Goal: Contribute content: Add original content to the website for others to see

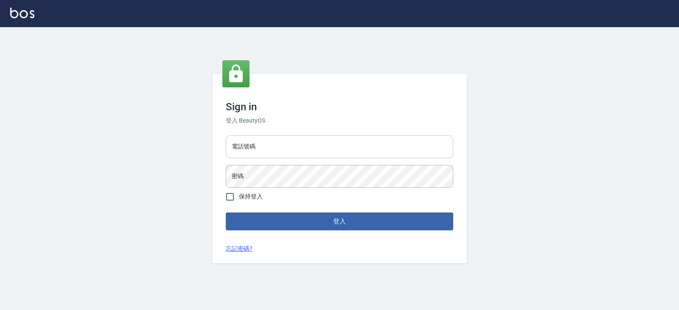
click at [275, 151] on input "電話號碼" at bounding box center [339, 146] width 227 height 23
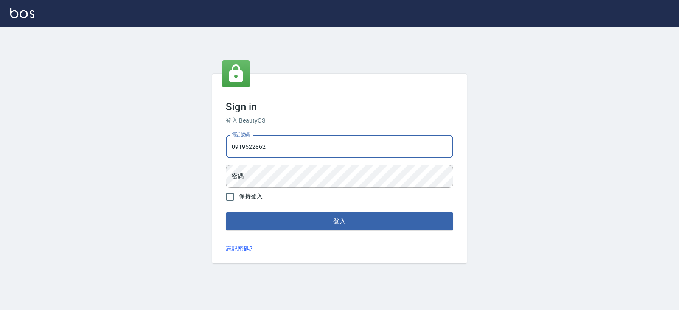
type input "0919522862"
click at [226, 213] on button "登入" at bounding box center [339, 222] width 227 height 18
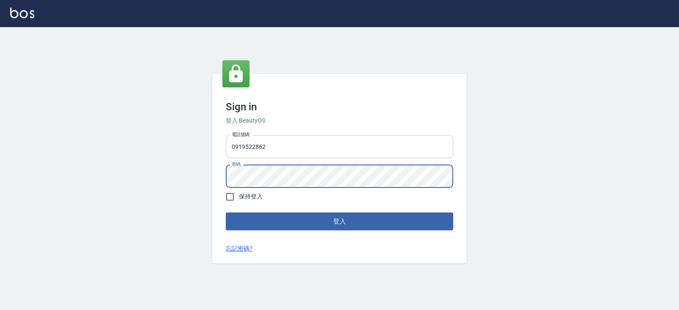
click at [226, 213] on button "登入" at bounding box center [339, 222] width 227 height 18
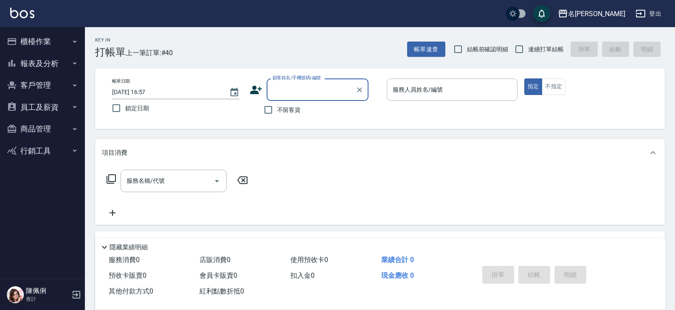
click at [47, 128] on button "商品管理" at bounding box center [42, 129] width 78 height 22
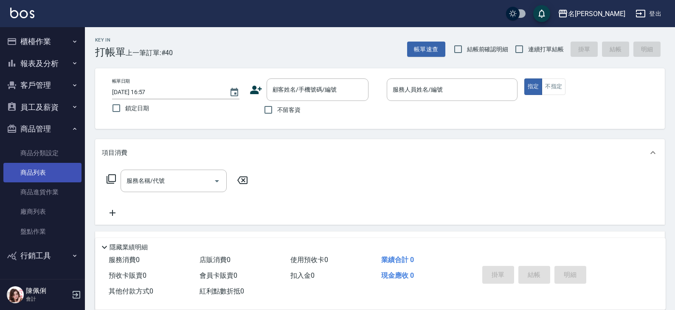
click at [50, 168] on link "商品列表" at bounding box center [42, 173] width 78 height 20
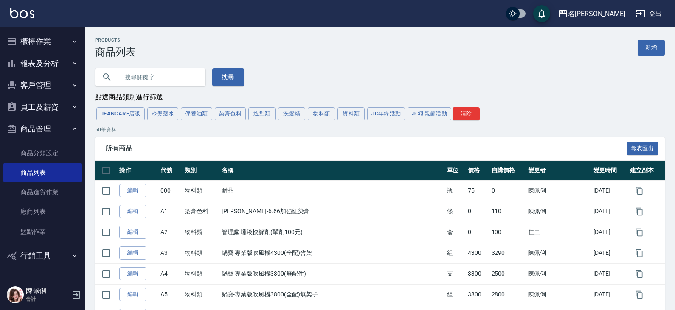
click at [155, 76] on input "text" at bounding box center [159, 77] width 80 height 23
type input "韓"
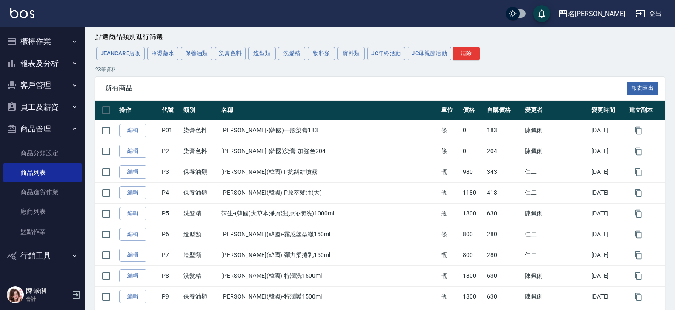
scroll to position [8, 0]
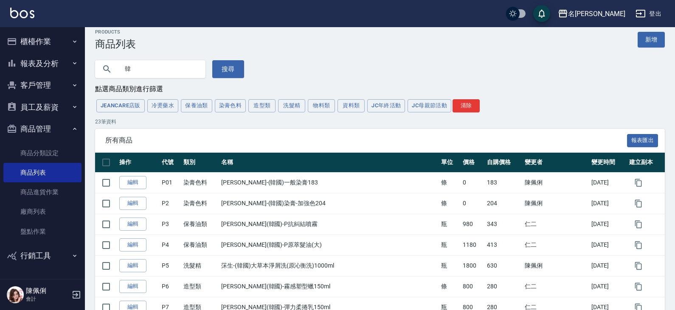
click at [157, 75] on input "韓" at bounding box center [159, 69] width 80 height 23
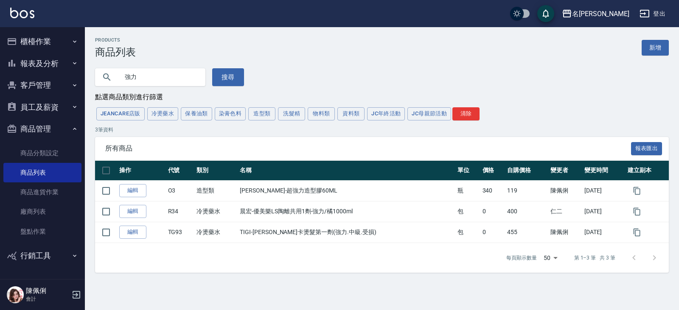
drag, startPoint x: 142, startPoint y: 76, endPoint x: 100, endPoint y: 76, distance: 41.6
click at [100, 76] on div "強力" at bounding box center [150, 77] width 110 height 18
type input "韓"
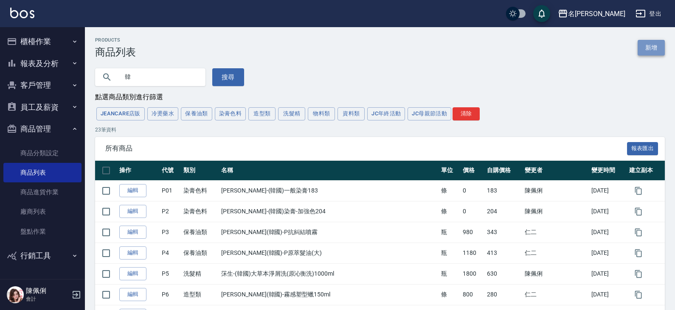
click at [649, 47] on link "新增" at bounding box center [650, 48] width 27 height 16
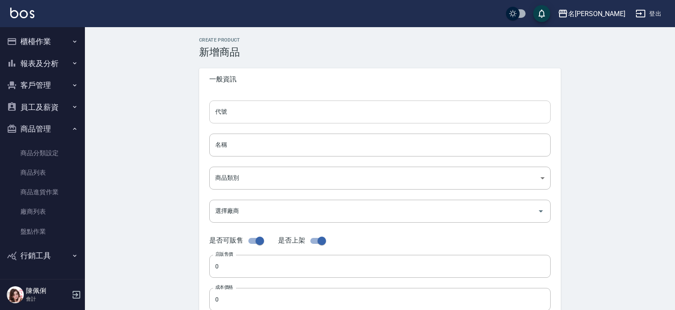
drag, startPoint x: 292, startPoint y: 117, endPoint x: 296, endPoint y: 116, distance: 4.7
click at [292, 117] on input "代號" at bounding box center [379, 112] width 341 height 23
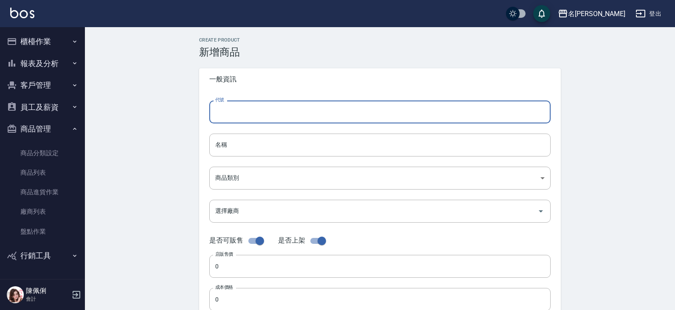
type input "p"
type input "P24"
click at [262, 143] on input "名稱" at bounding box center [379, 145] width 341 height 23
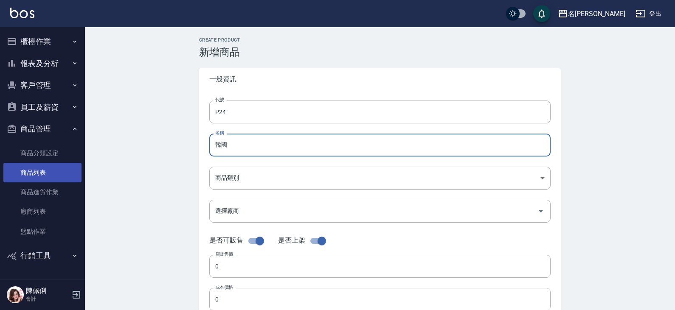
type input "韓國"
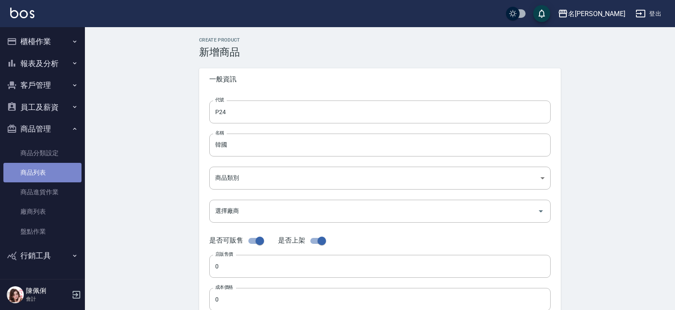
click at [40, 170] on link "商品列表" at bounding box center [42, 173] width 78 height 20
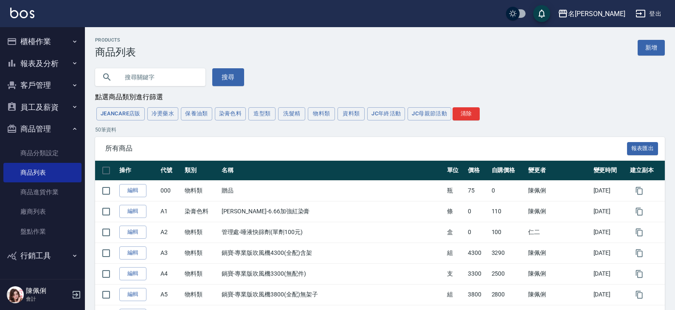
click at [155, 78] on input "text" at bounding box center [159, 77] width 80 height 23
type input "韓"
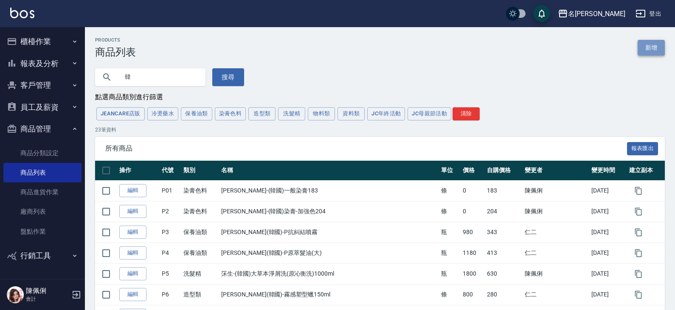
click at [651, 46] on link "新增" at bounding box center [650, 48] width 27 height 16
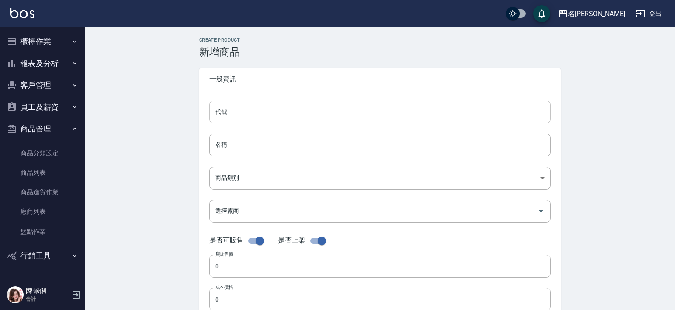
click at [266, 112] on input "代號" at bounding box center [379, 112] width 341 height 23
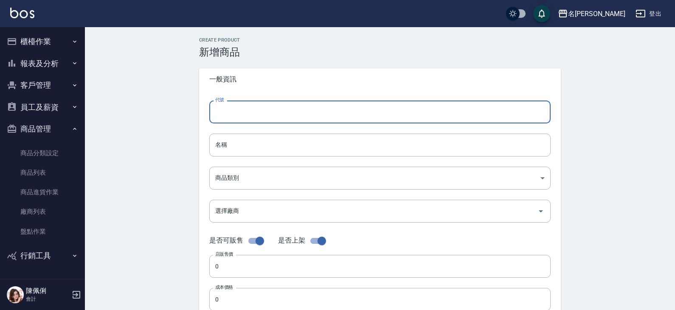
type input "p"
type input "P24"
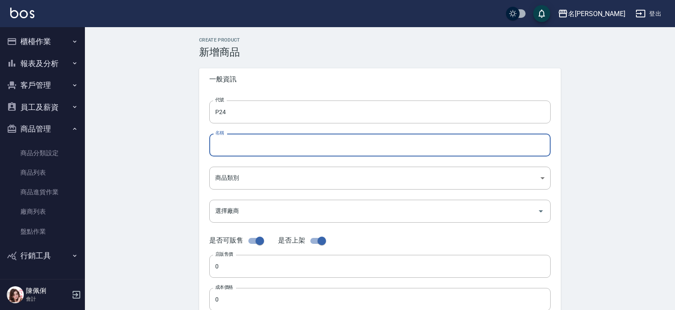
click at [284, 145] on input "名稱" at bounding box center [379, 145] width 341 height 23
type input "T"
type input "[PERSON_NAME]-(韓國)強力定型液"
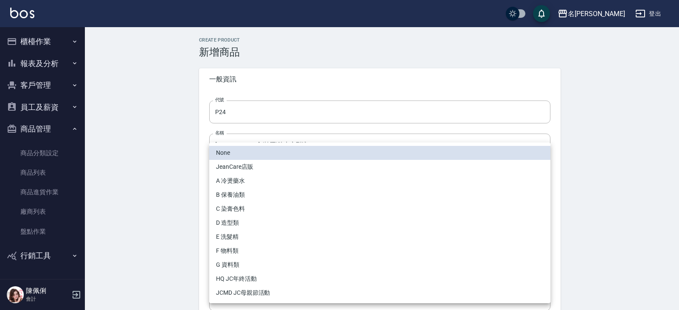
click at [264, 176] on body "名留仁二 登出 櫃檯作業 打帳單 帳單列表 現金收支登錄 材料自購登錄 每日結帳 報表及分析 報表目錄 店家區間累計表 店家日報表 互助日報表 互助月報表 互…" at bounding box center [339, 293] width 679 height 586
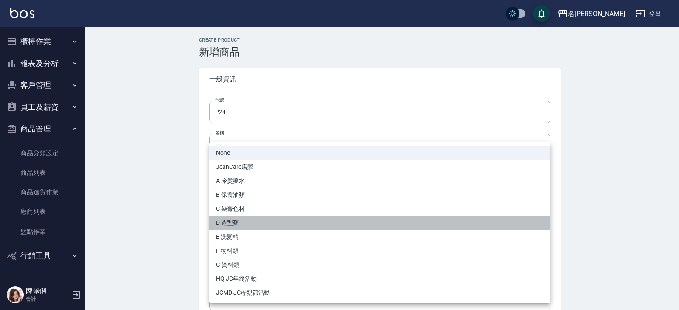
click at [263, 220] on li "D 造型類" at bounding box center [379, 223] width 341 height 14
type input "581735b8-db4a-43d0-8d2c-b88999d5cbd2"
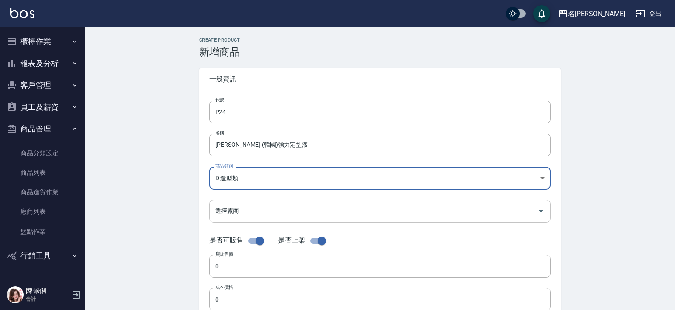
click at [244, 204] on input "選擇廠商" at bounding box center [373, 211] width 321 height 15
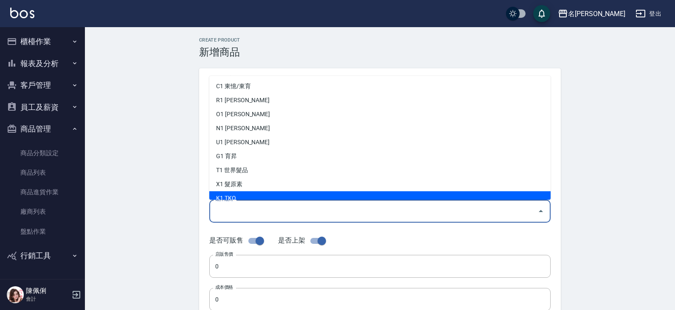
click at [185, 228] on div "Create Product 新增商品 一般資訊 代號 P24 代號 名稱 荷昀-(韓國)強力定型液 名稱 商品類別 D 造型類 581735b8-db4…" at bounding box center [380, 306] width 590 height 558
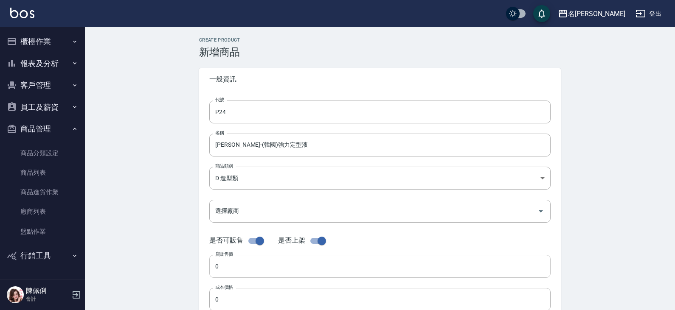
click at [246, 264] on input "0" at bounding box center [379, 266] width 341 height 23
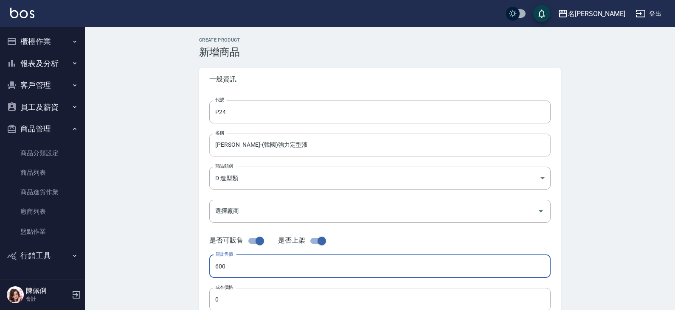
type input "600"
click at [292, 147] on input "[PERSON_NAME]-(韓國)強力定型液" at bounding box center [379, 145] width 341 height 23
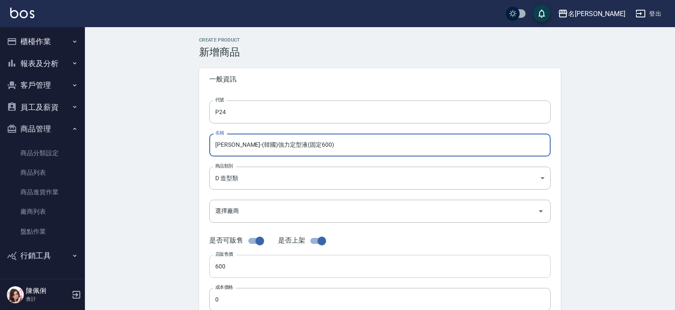
type input "[PERSON_NAME]-(韓國)強力定型液(固定600)"
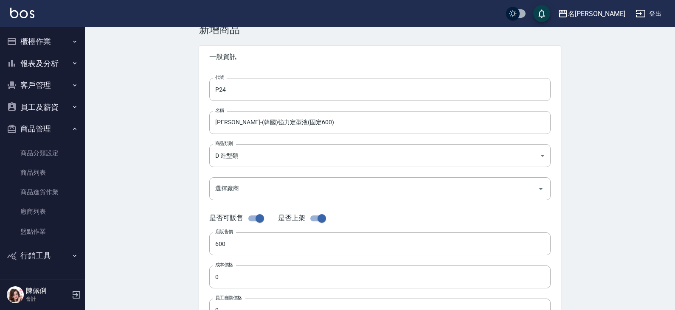
scroll to position [42, 0]
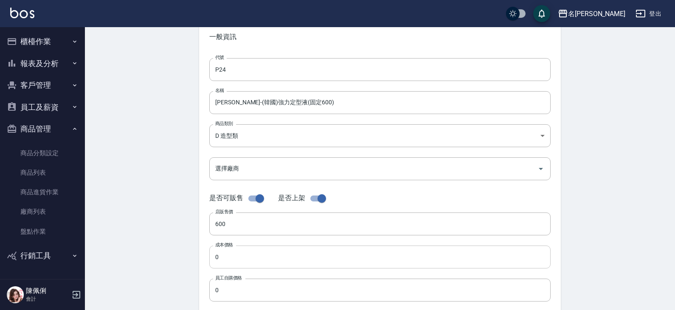
click at [233, 255] on input "0" at bounding box center [379, 257] width 341 height 23
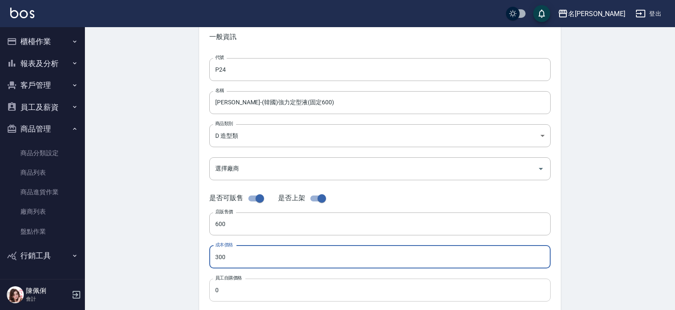
type input "300"
click at [220, 291] on input "0" at bounding box center [379, 290] width 341 height 23
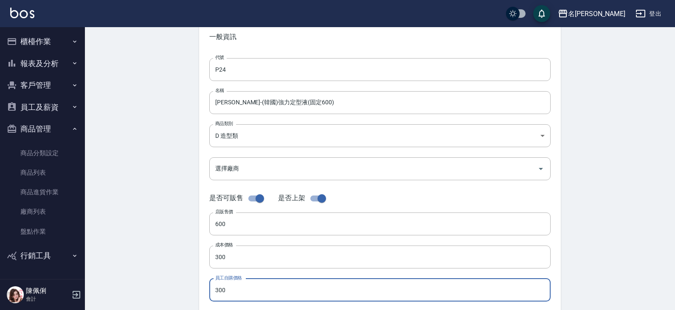
type input "300"
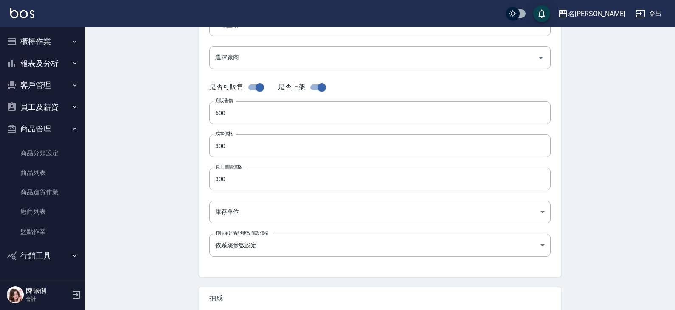
scroll to position [170, 0]
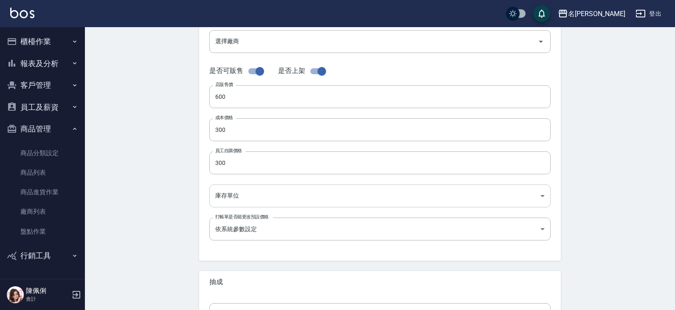
click at [236, 199] on body "名留仁二 登出 櫃檯作業 打帳單 帳單列表 現金收支登錄 材料自購登錄 每日結帳 報表及分析 報表目錄 店家區間累計表 店家日報表 互助日報表 互助月報表 互…" at bounding box center [337, 123] width 675 height 586
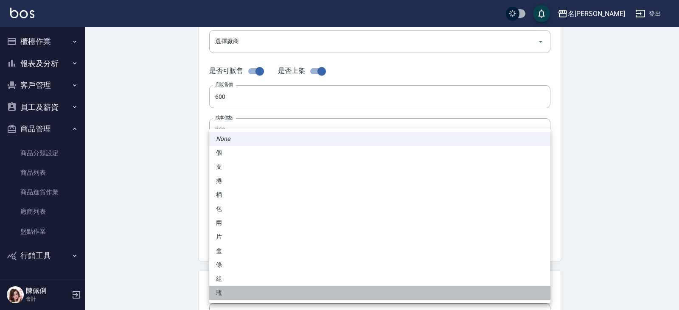
click at [230, 289] on li "瓶" at bounding box center [379, 293] width 341 height 14
type input "瓶"
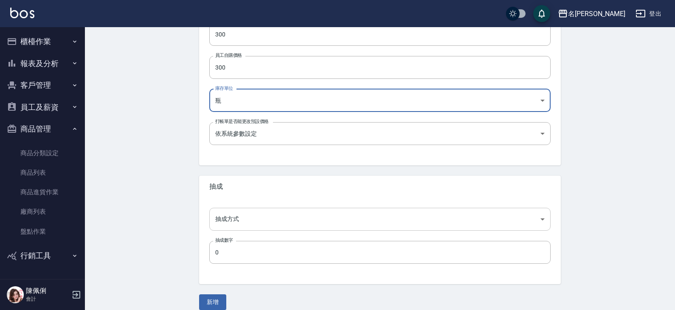
scroll to position [275, 0]
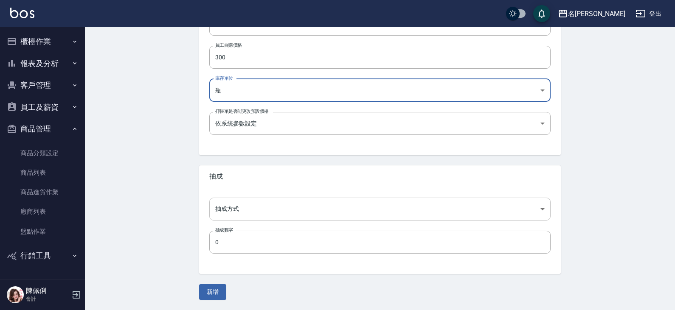
click at [252, 202] on body "名留仁二 登出 櫃檯作業 打帳單 帳單列表 現金收支登錄 材料自購登錄 每日結帳 報表及分析 報表目錄 店家區間累計表 店家日報表 互助日報表 互助月報表 互…" at bounding box center [337, 18] width 675 height 586
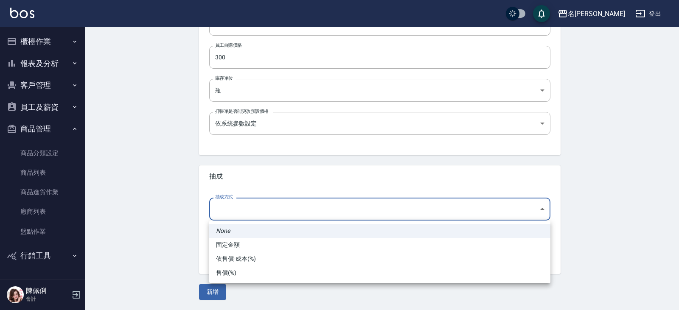
click at [242, 259] on li "依售價-成本(%)" at bounding box center [379, 259] width 341 height 14
type input "byCost"
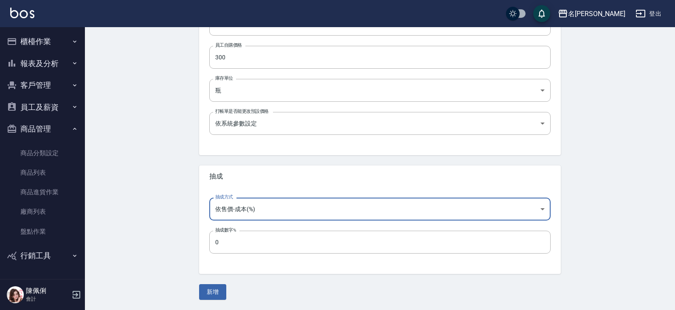
click at [250, 236] on input "0" at bounding box center [379, 242] width 341 height 23
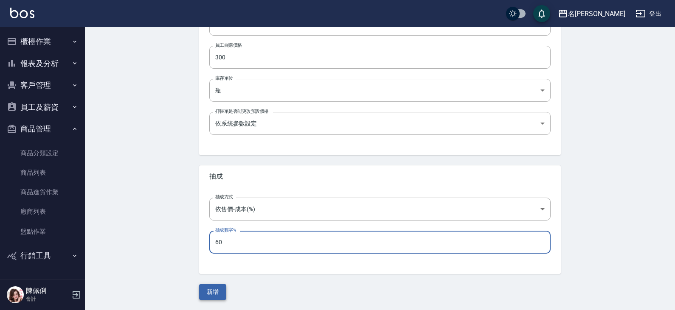
type input "60"
click at [209, 291] on button "新增" at bounding box center [212, 292] width 27 height 16
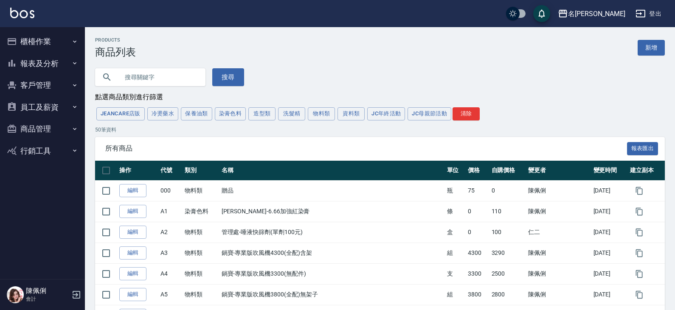
click at [165, 80] on input "text" at bounding box center [159, 77] width 80 height 23
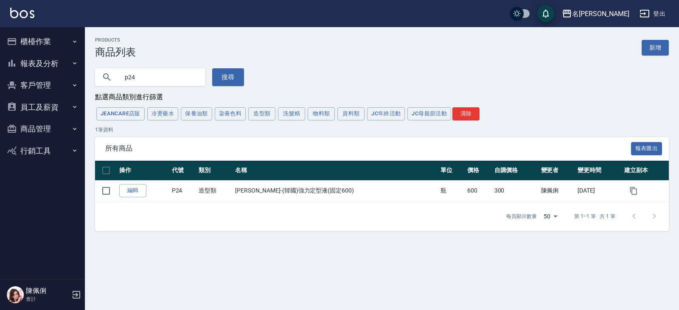
drag, startPoint x: 143, startPoint y: 76, endPoint x: 119, endPoint y: 74, distance: 24.7
click at [97, 76] on div "p24" at bounding box center [150, 77] width 110 height 18
type input "韓"
